Goal: Contribute content: Add original content to the website for others to see

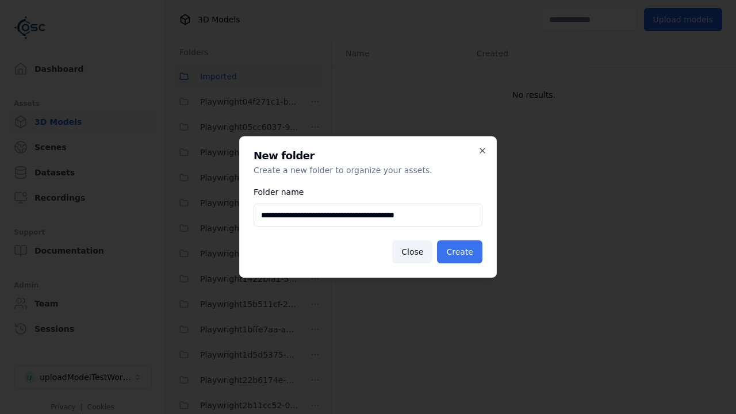
type input "**********"
click at [462, 252] on button "Create" at bounding box center [459, 252] width 45 height 23
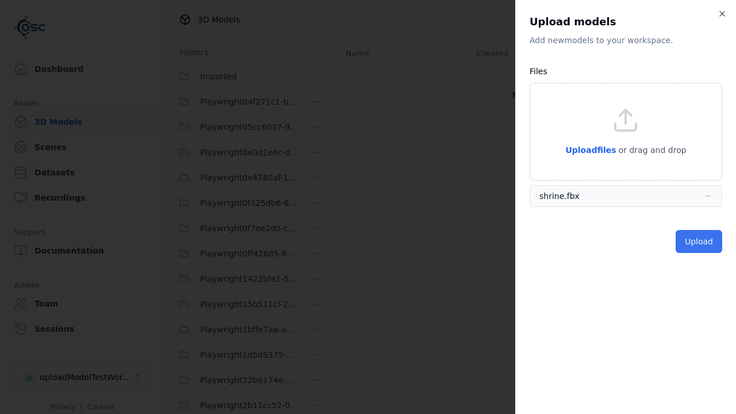
click at [701, 242] on button "Upload" at bounding box center [699, 241] width 47 height 23
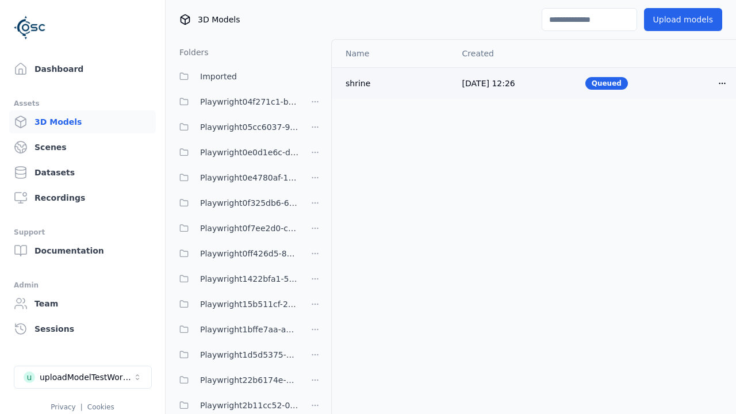
click at [723, 83] on html "Support Dashboard Assets 3D Models Scenes Datasets Recordings Support Documenta…" at bounding box center [368, 207] width 736 height 414
